Goal: Task Accomplishment & Management: Manage account settings

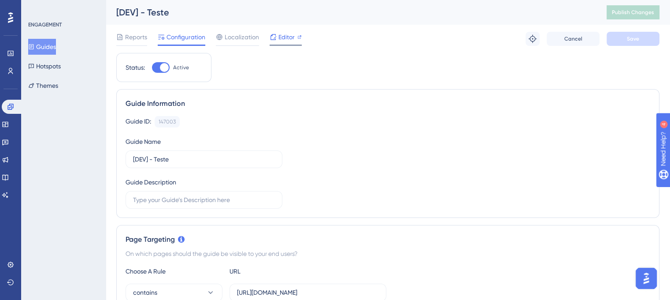
click at [278, 35] on div "Editor" at bounding box center [286, 37] width 32 height 11
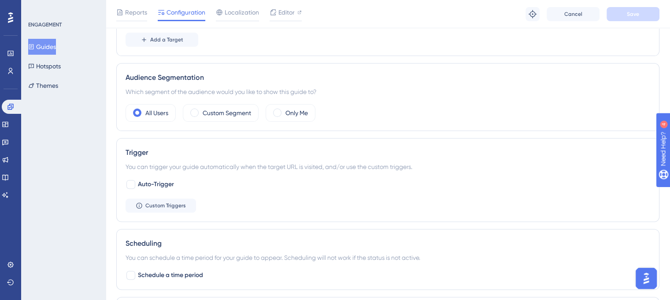
scroll to position [441, 0]
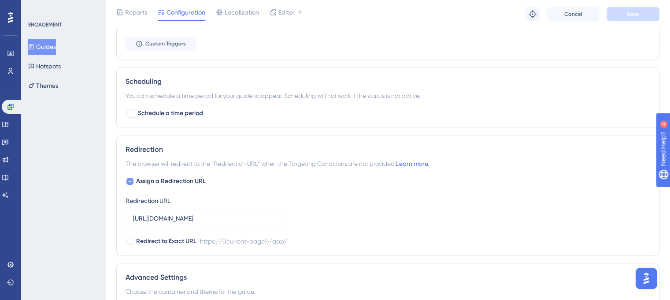
click at [130, 178] on icon at bounding box center [130, 181] width 4 height 7
checkbox input "false"
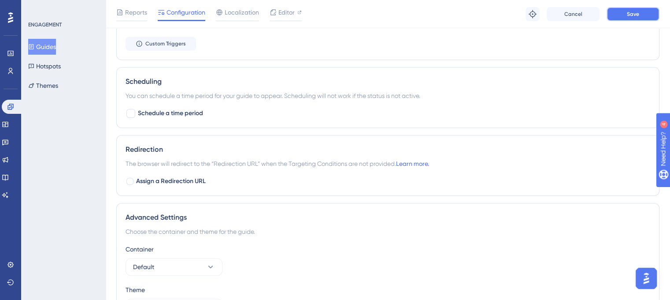
click at [625, 15] on button "Save" at bounding box center [633, 14] width 53 height 14
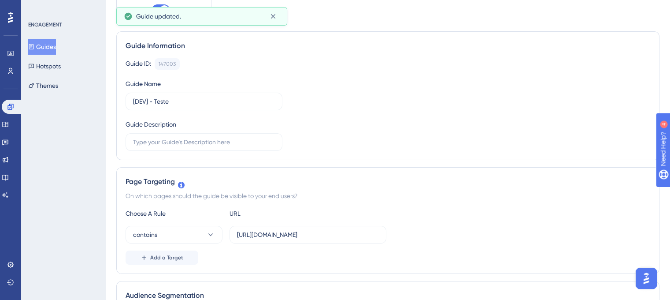
scroll to position [0, 0]
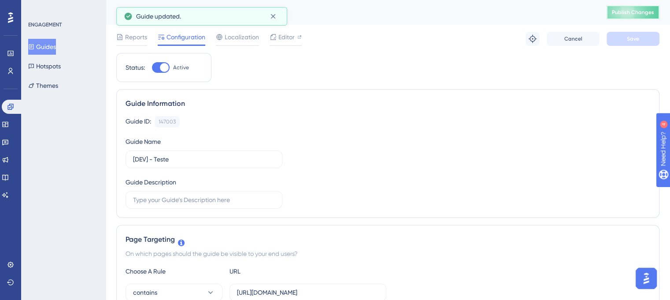
click at [635, 11] on span "Publish Changes" at bounding box center [633, 12] width 42 height 7
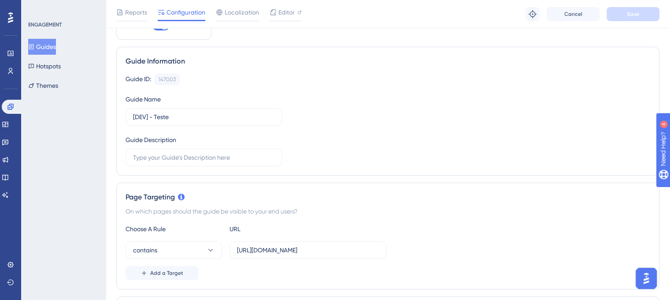
scroll to position [44, 0]
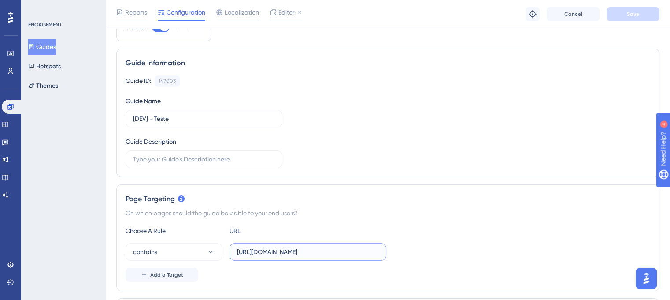
drag, startPoint x: 372, startPoint y: 246, endPoint x: 379, endPoint y: 247, distance: 7.1
click at [372, 247] on input "[URL][DOMAIN_NAME]" at bounding box center [308, 252] width 142 height 10
paste input "/DashBoard"
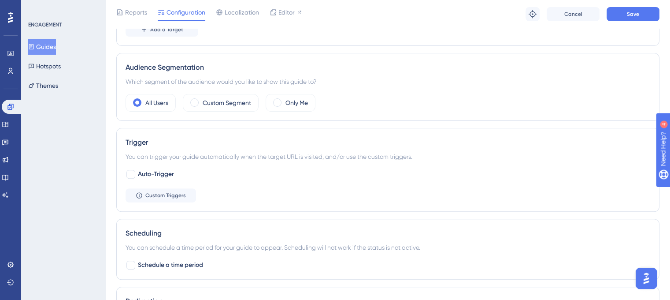
scroll to position [309, 0]
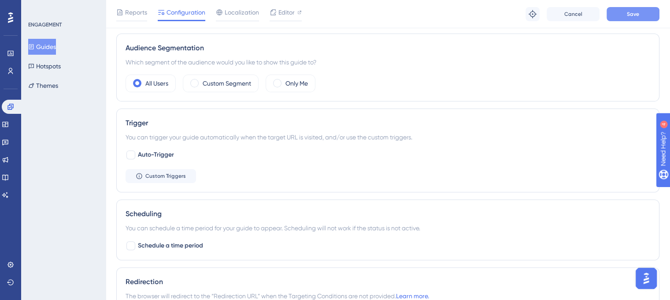
type input "[URL][DOMAIN_NAME]"
click at [633, 18] on button "Save" at bounding box center [633, 14] width 53 height 14
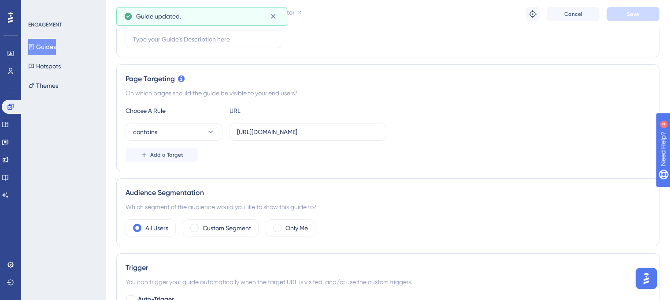
scroll to position [0, 0]
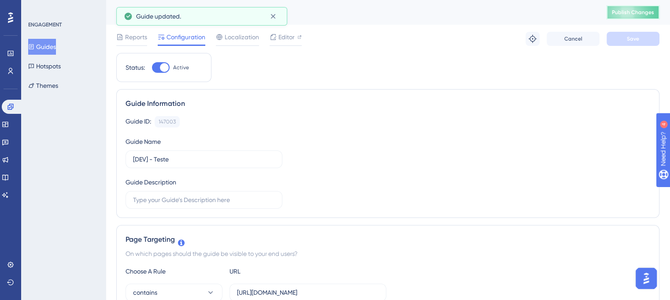
click at [637, 15] on span "Publish Changes" at bounding box center [633, 12] width 42 height 7
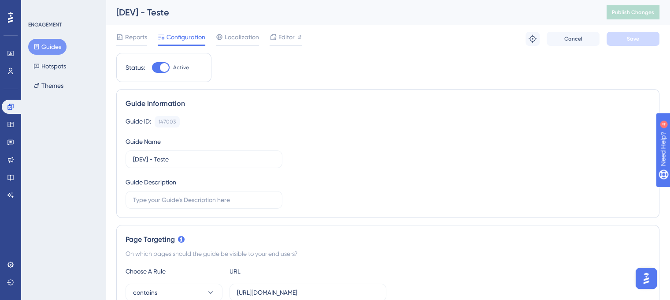
click at [334, 49] on div "Reports Configuration Localization Editor Troubleshoot Cancel Save" at bounding box center [387, 39] width 543 height 28
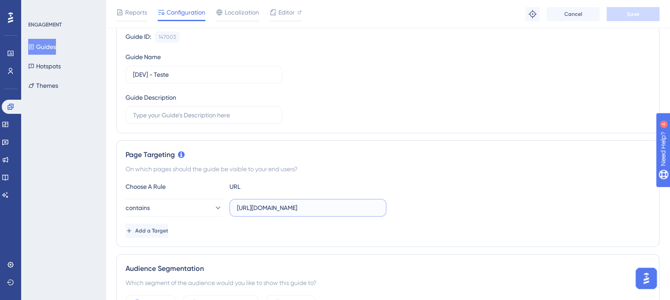
scroll to position [0, 26]
drag, startPoint x: 349, startPoint y: 209, endPoint x: 459, endPoint y: 202, distance: 109.9
click at [459, 202] on div "contains [URL][DOMAIN_NAME]" at bounding box center [388, 208] width 525 height 18
click at [449, 204] on div "contains [URL][DOMAIN_NAME]" at bounding box center [388, 208] width 525 height 18
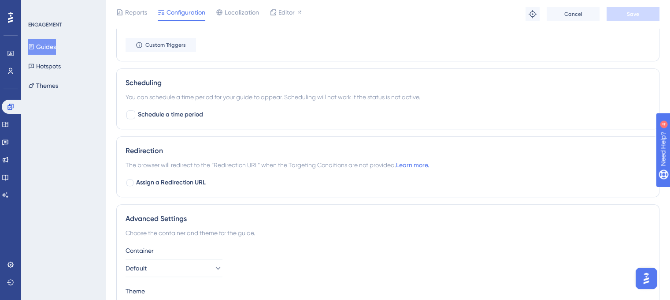
scroll to position [441, 0]
click at [132, 176] on label "Assign a Redirection URL" at bounding box center [166, 181] width 80 height 11
checkbox input "true"
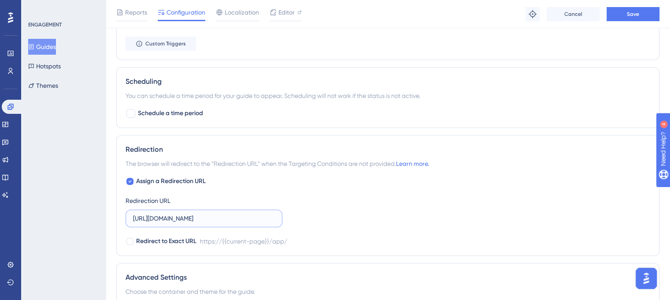
click at [272, 216] on input "[URL][DOMAIN_NAME]" at bounding box center [204, 218] width 142 height 10
type input "[URL][DOMAIN_NAME]"
click at [634, 8] on button "Save" at bounding box center [633, 14] width 53 height 14
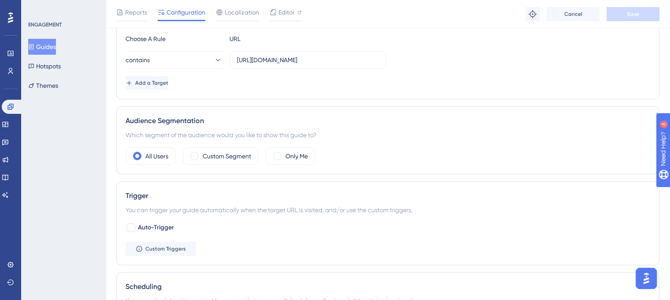
scroll to position [251, 0]
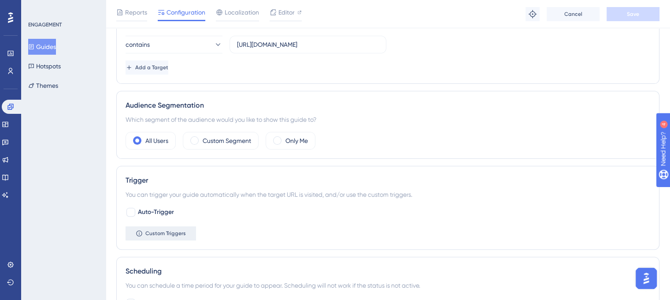
click at [183, 227] on button "Custom Triggers" at bounding box center [161, 233] width 71 height 14
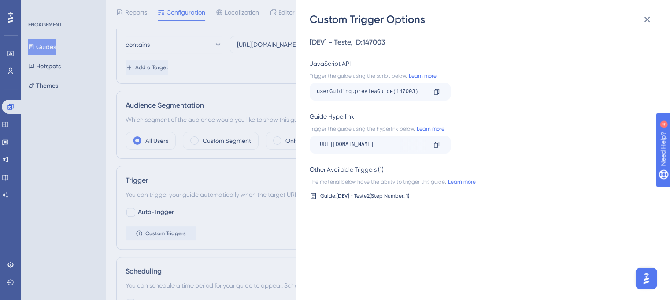
drag, startPoint x: 387, startPoint y: 147, endPoint x: 451, endPoint y: 142, distance: 64.5
click at [434, 143] on div "https://outsystemsdevdmz.corporativo.pt/app/DashBoard?__ug__=147003 Copy" at bounding box center [380, 145] width 141 height 18
click at [510, 129] on div "Trigger the guide using the hyperlink below. Learn more" at bounding box center [480, 128] width 341 height 7
click at [645, 22] on icon at bounding box center [647, 19] width 11 height 11
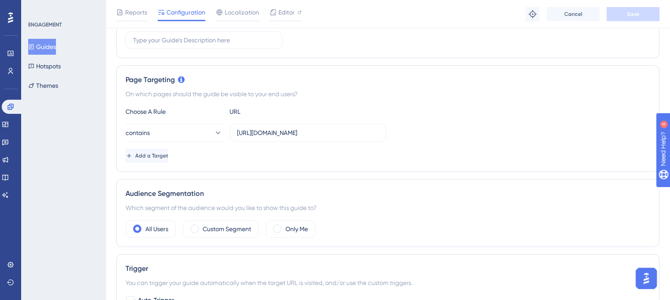
scroll to position [0, 0]
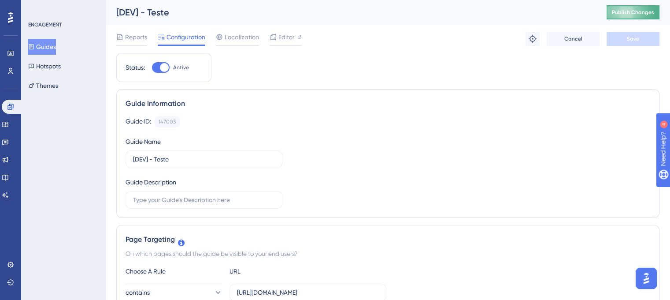
click at [642, 17] on button "Publish Changes" at bounding box center [633, 12] width 53 height 14
